Goal: Task Accomplishment & Management: Use online tool/utility

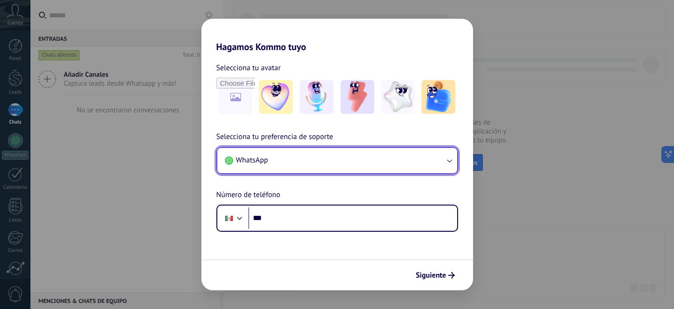
click at [403, 163] on button "WhatsApp" at bounding box center [337, 160] width 240 height 25
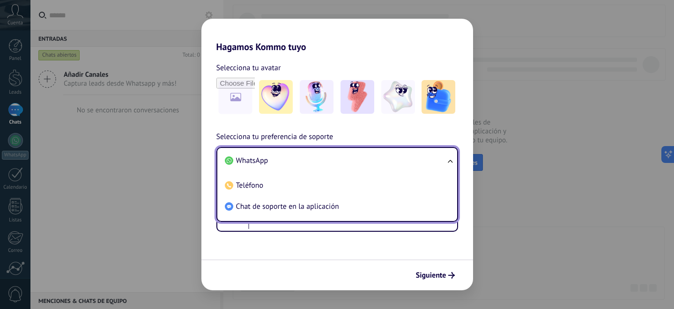
click at [403, 163] on li "WhatsApp" at bounding box center [335, 160] width 228 height 21
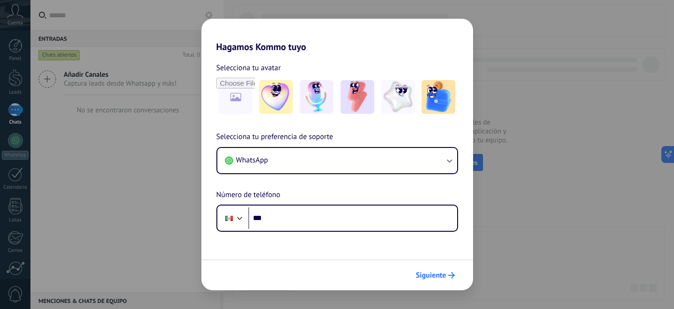
click at [450, 276] on icon "submit" at bounding box center [451, 275] width 7 height 7
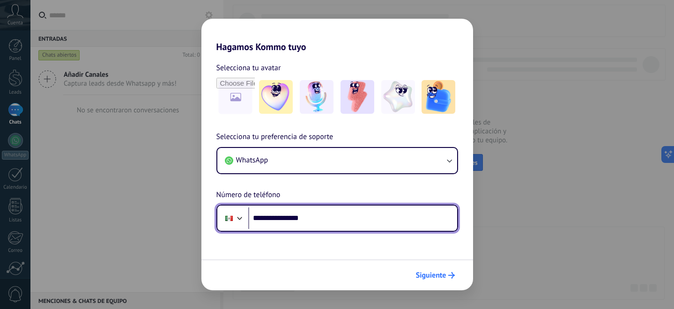
type input "**********"
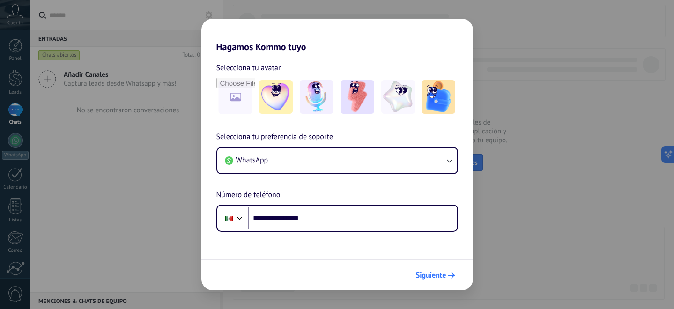
click at [446, 278] on span "Siguiente" at bounding box center [431, 275] width 30 height 7
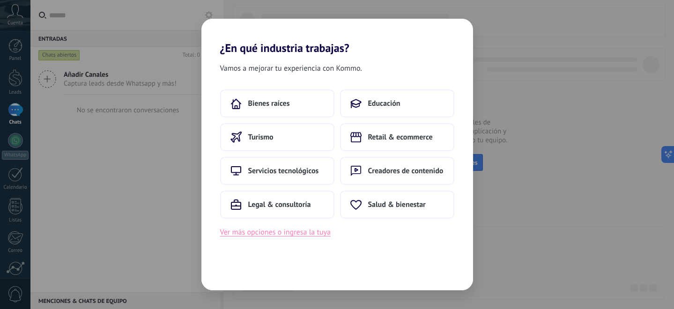
click at [317, 236] on button "Ver más opciones o ingresa la tuya" at bounding box center [275, 232] width 110 height 12
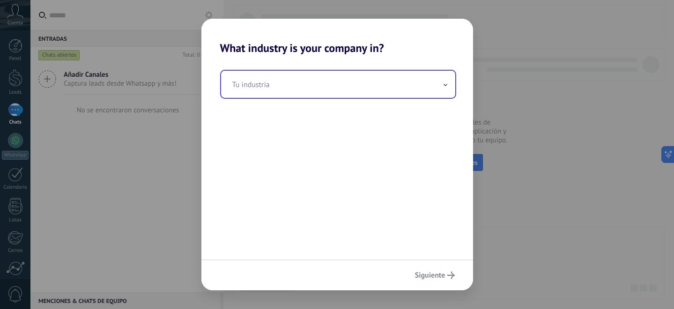
click at [375, 93] on input "text" at bounding box center [338, 84] width 234 height 27
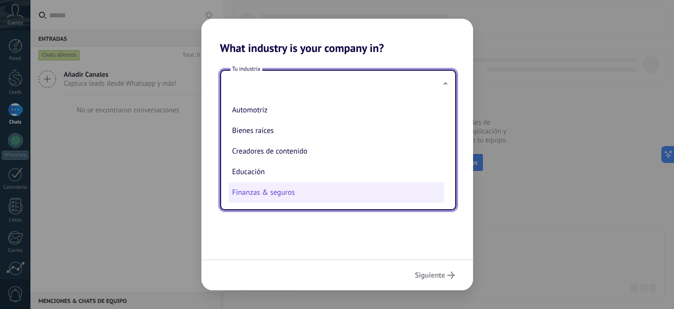
click at [291, 191] on li "Finanzas & seguros" at bounding box center [335, 192] width 215 height 21
type input "**********"
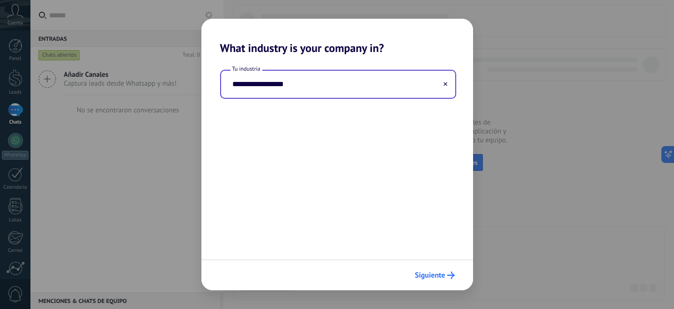
click at [433, 278] on span "Siguiente" at bounding box center [430, 275] width 30 height 7
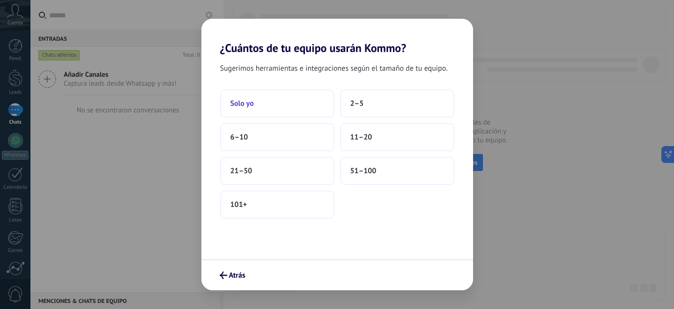
click at [306, 107] on button "Solo yo" at bounding box center [277, 103] width 114 height 28
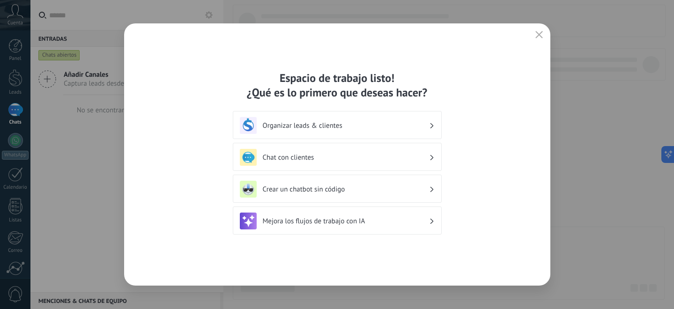
click at [340, 190] on h3 "Crear un chatbot sin código" at bounding box center [346, 189] width 166 height 9
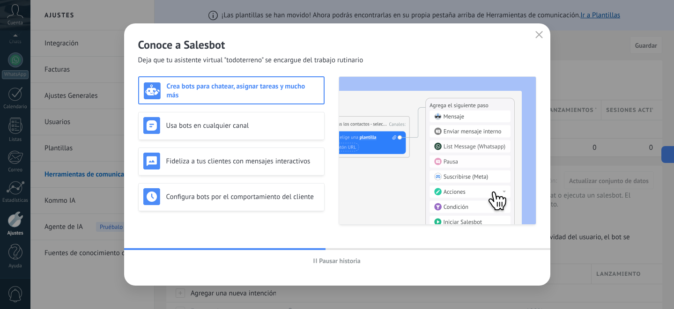
click at [283, 88] on h3 "Crea bots para chatear, asignar tareas y mucho más" at bounding box center [243, 91] width 152 height 18
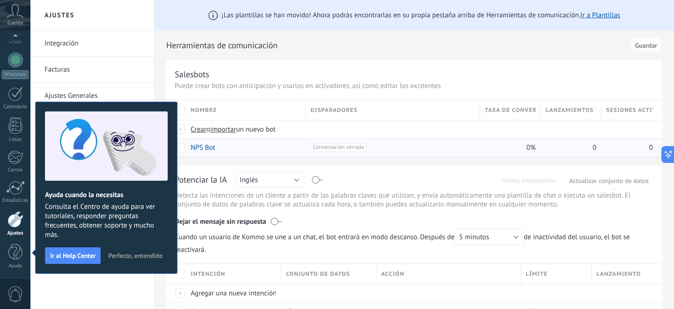
click at [422, 155] on div "+1 Conversación cerrada +0" at bounding box center [390, 148] width 169 height 18
click at [123, 254] on span "Perfecto, entendido" at bounding box center [135, 255] width 54 height 7
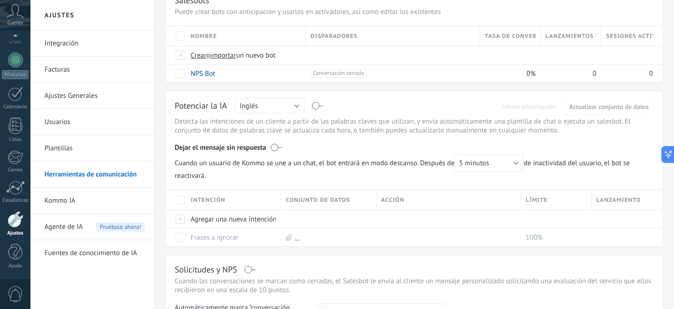
scroll to position [0, 0]
